Goal: Browse casually: Explore the website without a specific task or goal

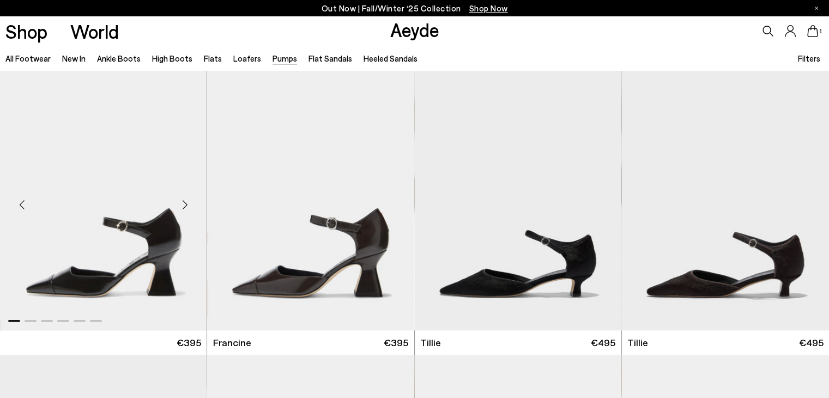
scroll to position [571, 0]
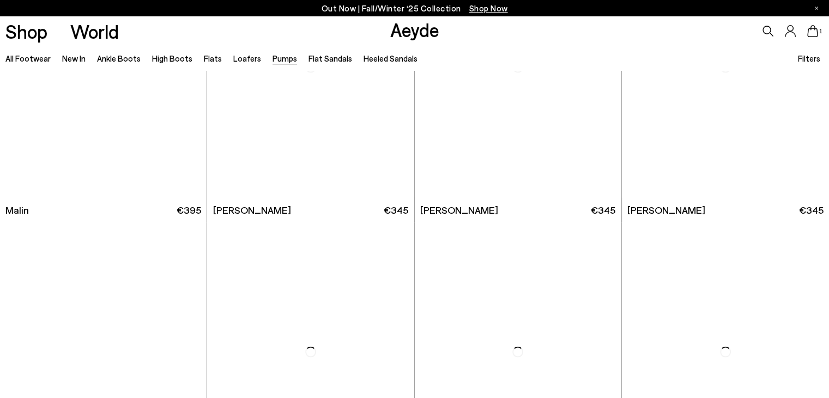
scroll to position [2359, 0]
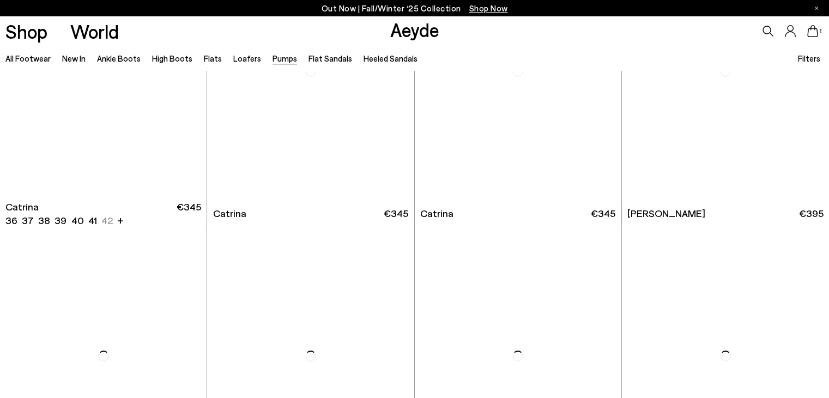
scroll to position [3829, 0]
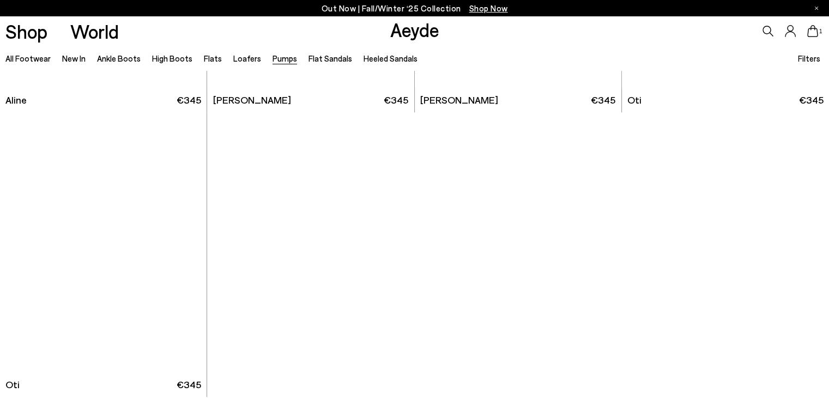
scroll to position [5313, 0]
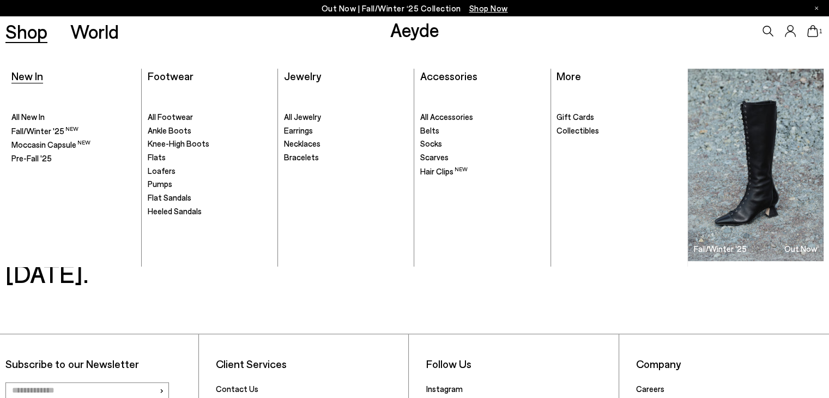
click at [31, 77] on span "New In" at bounding box center [27, 75] width 32 height 13
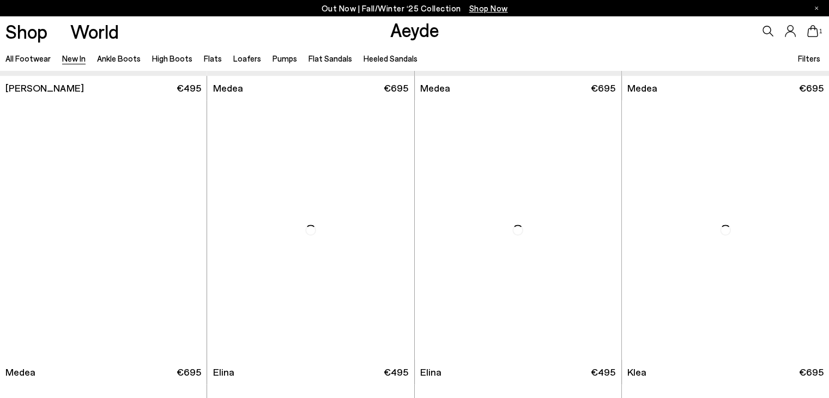
scroll to position [1012, 0]
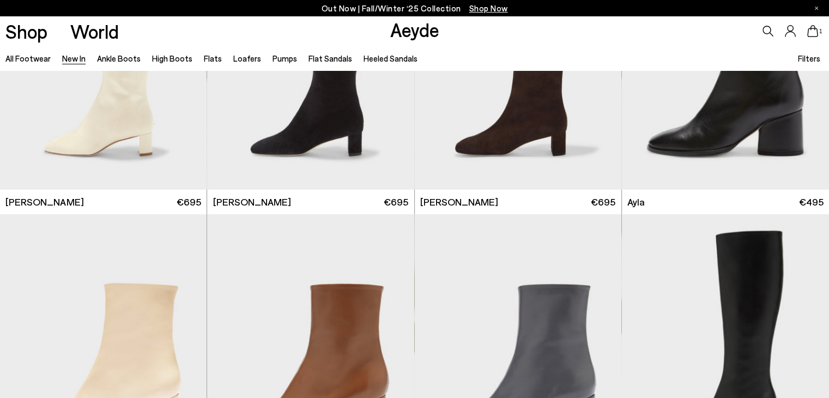
scroll to position [3346, 0]
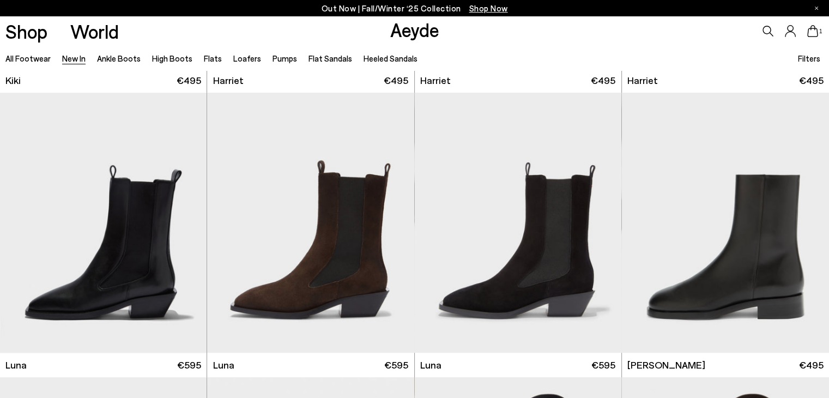
scroll to position [4846, 0]
